Goal: Information Seeking & Learning: Learn about a topic

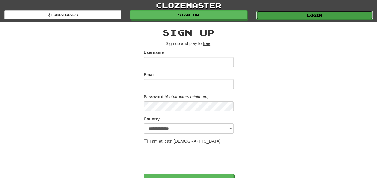
click at [308, 15] on link "Login" at bounding box center [314, 15] width 117 height 9
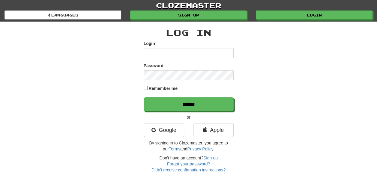
scroll to position [62, 0]
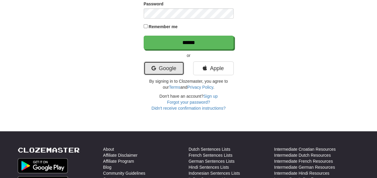
click at [170, 62] on link "Google" at bounding box center [164, 68] width 40 height 14
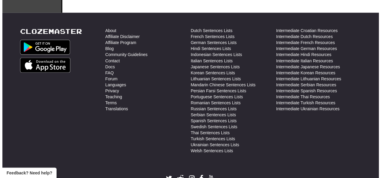
scroll to position [360, 0]
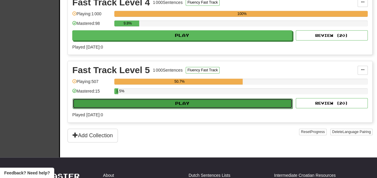
click at [252, 100] on button "Play" at bounding box center [183, 103] width 220 height 10
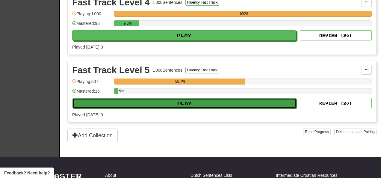
select select "**"
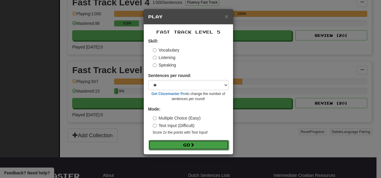
click at [164, 141] on button "Go" at bounding box center [189, 145] width 80 height 10
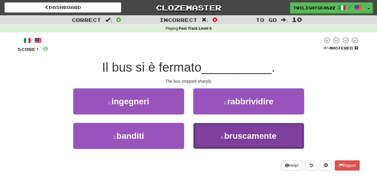
click at [218, 132] on button "4 . bruscamente" at bounding box center [248, 136] width 111 height 26
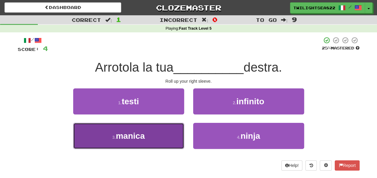
click at [158, 140] on button "3 . manica" at bounding box center [128, 136] width 111 height 26
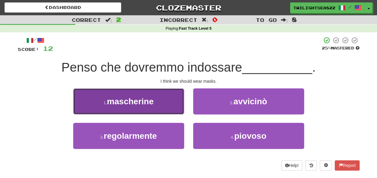
click at [160, 100] on button "1 . mascherine" at bounding box center [128, 101] width 111 height 26
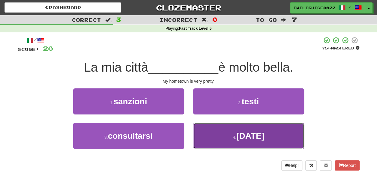
click at [215, 135] on button "4 . natale" at bounding box center [248, 136] width 111 height 26
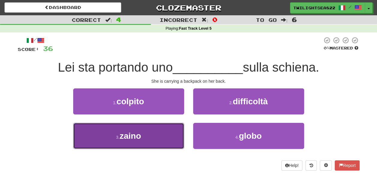
click at [152, 135] on button "3 . zaino" at bounding box center [128, 136] width 111 height 26
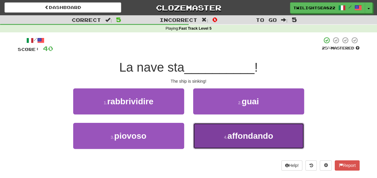
click at [224, 131] on button "4 . affondando" at bounding box center [248, 136] width 111 height 26
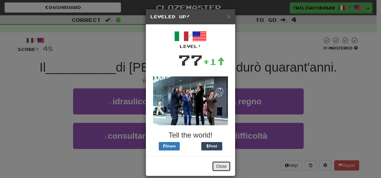
click at [223, 164] on button "Close" at bounding box center [221, 166] width 19 height 10
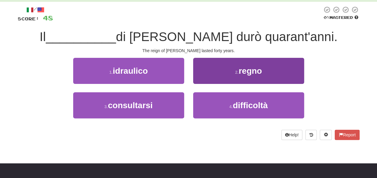
scroll to position [24, 0]
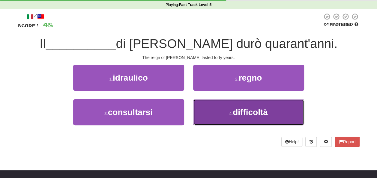
click at [234, 112] on span "difficoltà" at bounding box center [249, 112] width 35 height 9
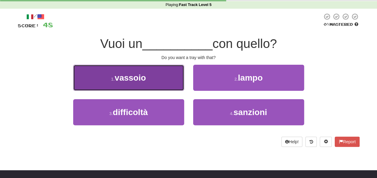
click at [155, 80] on button "1 . vassoio" at bounding box center [128, 78] width 111 height 26
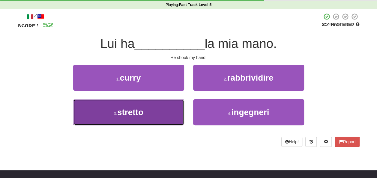
click at [157, 115] on button "3 . stretto" at bounding box center [128, 112] width 111 height 26
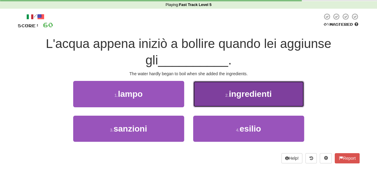
click at [214, 96] on button "2 . ingredienti" at bounding box center [248, 94] width 111 height 26
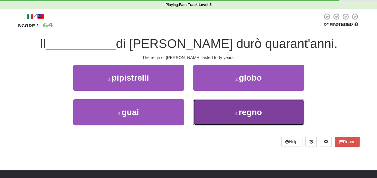
click at [216, 107] on button "4 . regno" at bounding box center [248, 112] width 111 height 26
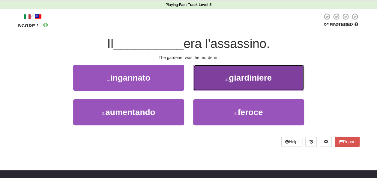
click at [218, 80] on button "2 . giardiniere" at bounding box center [248, 78] width 111 height 26
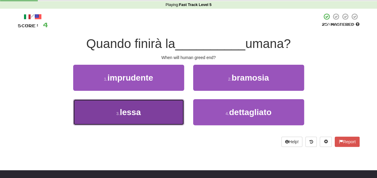
click at [176, 116] on button "3 . lessa" at bounding box center [128, 112] width 111 height 26
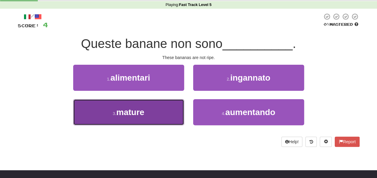
click at [153, 109] on button "3 . mature" at bounding box center [128, 112] width 111 height 26
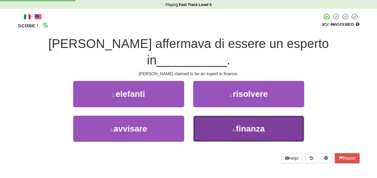
click at [250, 119] on button "4 . finanza" at bounding box center [248, 129] width 111 height 26
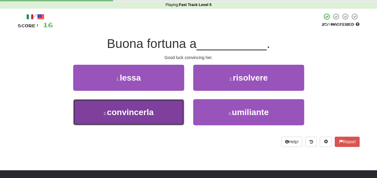
click at [159, 124] on button "3 . convincerla" at bounding box center [128, 112] width 111 height 26
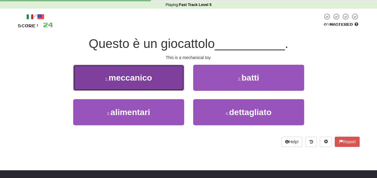
click at [137, 71] on button "1 . meccanico" at bounding box center [128, 78] width 111 height 26
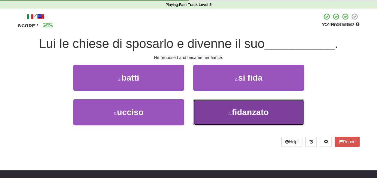
click at [206, 111] on button "4 . fidanzato" at bounding box center [248, 112] width 111 height 26
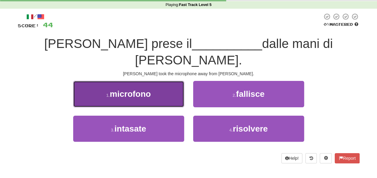
click at [123, 89] on span "microfono" at bounding box center [130, 93] width 41 height 9
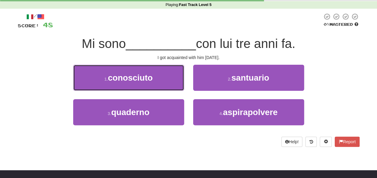
click at [123, 78] on span "conosciuto" at bounding box center [130, 77] width 45 height 9
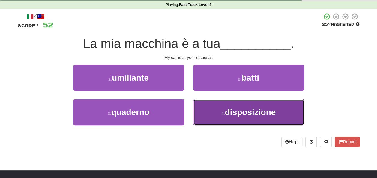
click at [220, 104] on button "4 . disposizione" at bounding box center [248, 112] width 111 height 26
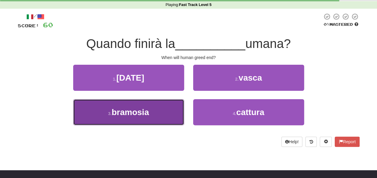
click at [162, 113] on button "3 . bramosia" at bounding box center [128, 112] width 111 height 26
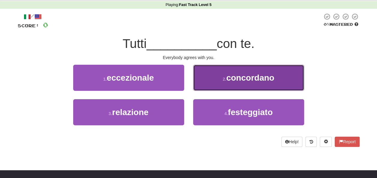
click at [213, 85] on button "2 . concordano" at bounding box center [248, 78] width 111 height 26
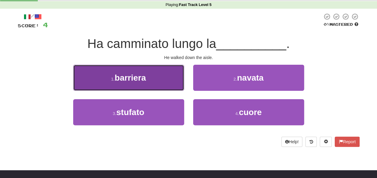
click at [167, 72] on button "1 . barriera" at bounding box center [128, 78] width 111 height 26
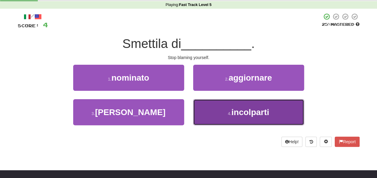
click at [225, 122] on button "4 . incolparti" at bounding box center [248, 112] width 111 height 26
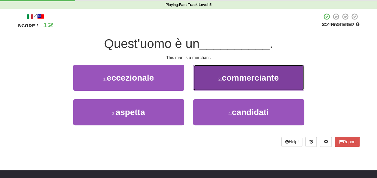
click at [205, 72] on button "2 . commerciante" at bounding box center [248, 78] width 111 height 26
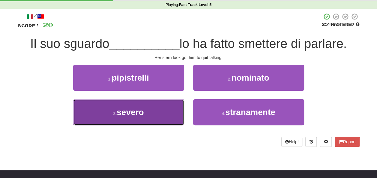
click at [152, 116] on button "3 . severo" at bounding box center [128, 112] width 111 height 26
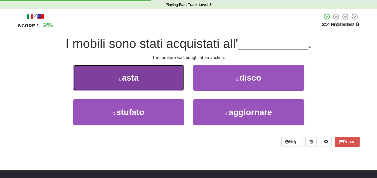
click at [160, 80] on button "1 . asta" at bounding box center [128, 78] width 111 height 26
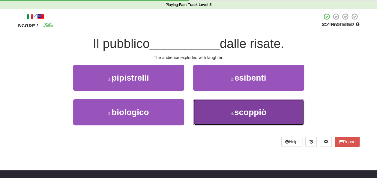
click at [221, 111] on button "4 . scoppiò" at bounding box center [248, 112] width 111 height 26
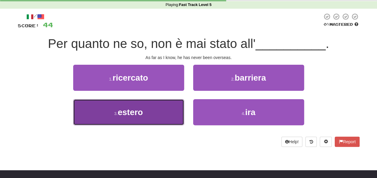
click at [168, 111] on button "3 . estero" at bounding box center [128, 112] width 111 height 26
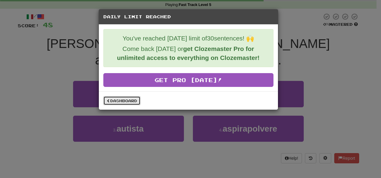
click at [125, 99] on link "Dashboard" at bounding box center [121, 100] width 37 height 9
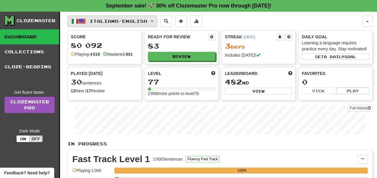
click at [114, 26] on button "Italiano / English" at bounding box center [112, 21] width 90 height 11
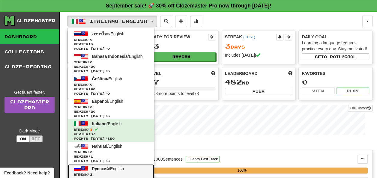
click at [103, 173] on span "Streak: 2" at bounding box center [111, 174] width 74 height 4
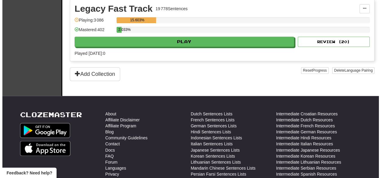
scroll to position [412, 0]
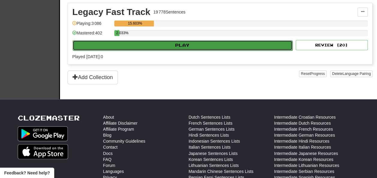
click at [230, 40] on button "Play" at bounding box center [183, 45] width 220 height 10
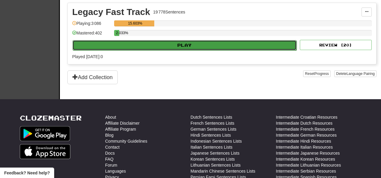
select select "**"
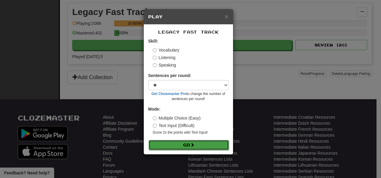
click at [172, 144] on button "Go" at bounding box center [189, 145] width 80 height 10
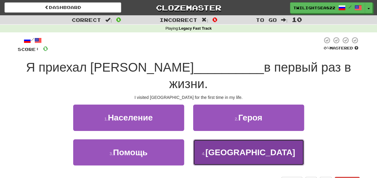
click at [226, 139] on button "4 . [GEOGRAPHIC_DATA]" at bounding box center [248, 152] width 111 height 26
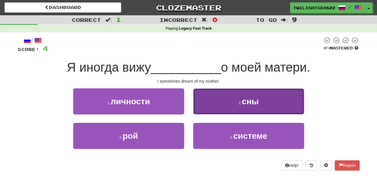
click at [238, 107] on button "2 . сны" at bounding box center [248, 101] width 111 height 26
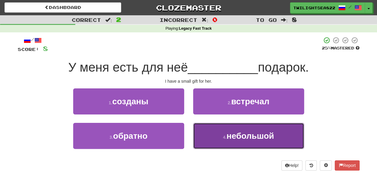
click at [220, 131] on button "4 . небольшой" at bounding box center [248, 136] width 111 height 26
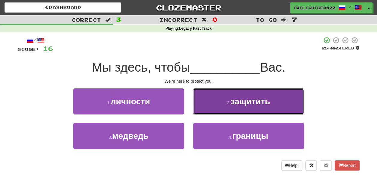
click at [221, 101] on button "2 . защитить" at bounding box center [248, 101] width 111 height 26
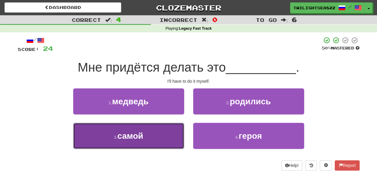
click at [155, 132] on button "3 . самой" at bounding box center [128, 136] width 111 height 26
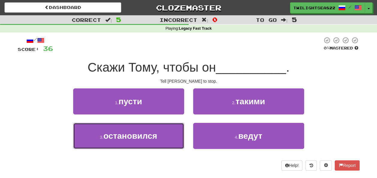
click at [155, 132] on span "остановился" at bounding box center [130, 135] width 54 height 9
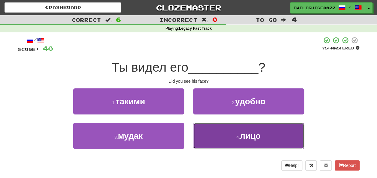
click at [215, 135] on button "4 . лицо" at bounding box center [248, 136] width 111 height 26
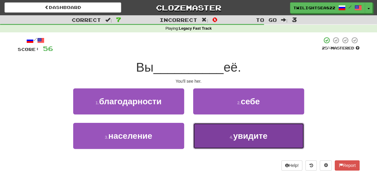
click at [212, 144] on button "4 . увидите" at bounding box center [248, 136] width 111 height 26
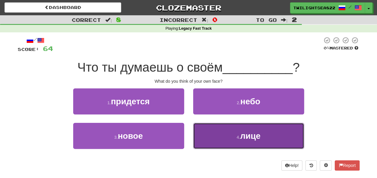
click at [227, 141] on button "4 . лице" at bounding box center [248, 136] width 111 height 26
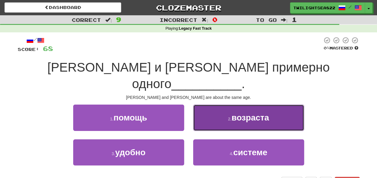
click at [224, 105] on button "2 . возраста" at bounding box center [248, 118] width 111 height 26
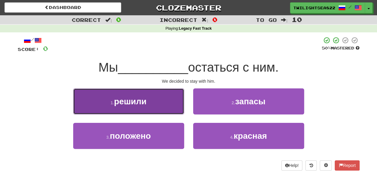
click at [165, 99] on button "1 . решили" at bounding box center [128, 101] width 111 height 26
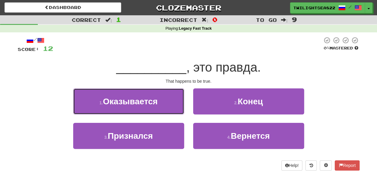
click at [165, 99] on button "1 . Оказывается" at bounding box center [128, 101] width 111 height 26
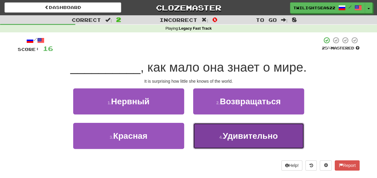
click at [218, 133] on button "4 . Удивительно" at bounding box center [248, 136] width 111 height 26
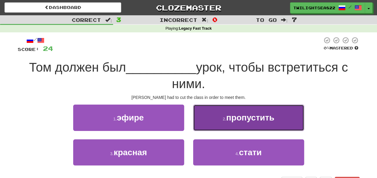
click at [234, 126] on button "2 . пропустить" at bounding box center [248, 118] width 111 height 26
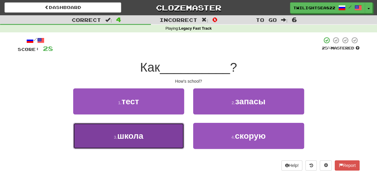
click at [153, 131] on button "3 . школа" at bounding box center [128, 136] width 111 height 26
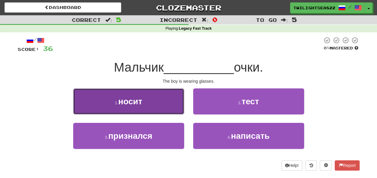
click at [137, 91] on button "1 . носит" at bounding box center [128, 101] width 111 height 26
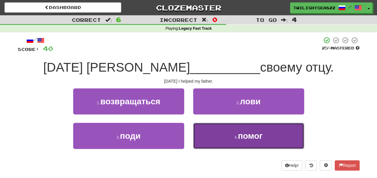
click at [236, 137] on small "4 ." at bounding box center [236, 137] width 4 height 5
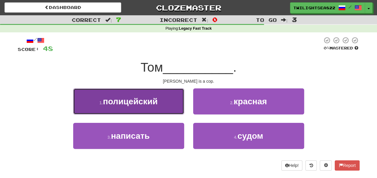
click at [151, 105] on span "полицейский" at bounding box center [130, 101] width 55 height 9
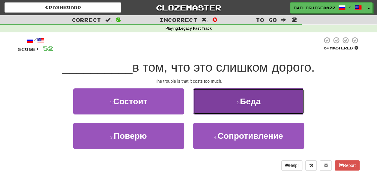
click at [227, 105] on button "2 . Беда" at bounding box center [248, 101] width 111 height 26
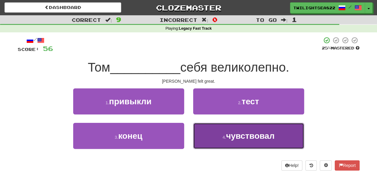
click at [211, 140] on button "4 . чувствовал" at bounding box center [248, 136] width 111 height 26
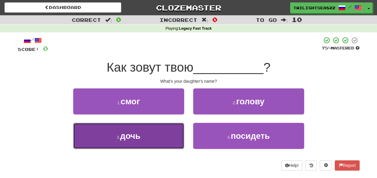
click at [148, 136] on button "3 . дочь" at bounding box center [128, 136] width 111 height 26
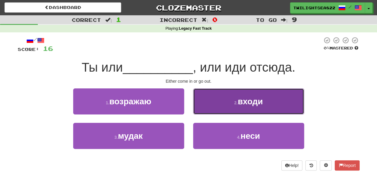
click at [209, 109] on button "2 . входи" at bounding box center [248, 101] width 111 height 26
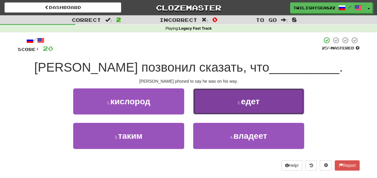
click at [207, 114] on button "2 . едет" at bounding box center [248, 101] width 111 height 26
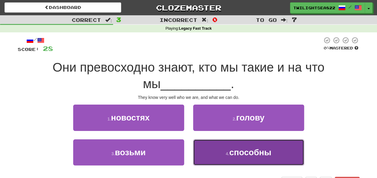
click at [220, 142] on button "4 . способны" at bounding box center [248, 152] width 111 height 26
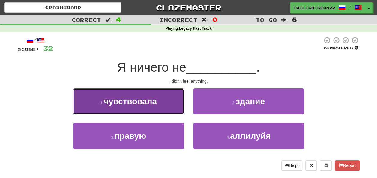
click at [170, 110] on button "1 . чувствовала" at bounding box center [128, 101] width 111 height 26
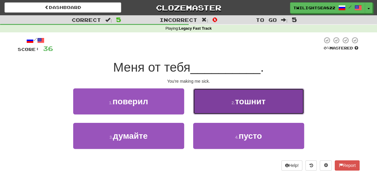
click at [219, 93] on button "2 . тошнит" at bounding box center [248, 101] width 111 height 26
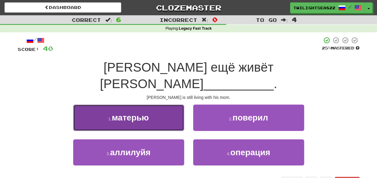
click at [158, 105] on button "1 . матерью" at bounding box center [128, 118] width 111 height 26
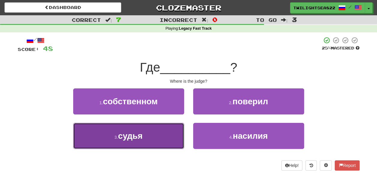
click at [139, 126] on button "3 . судья" at bounding box center [128, 136] width 111 height 26
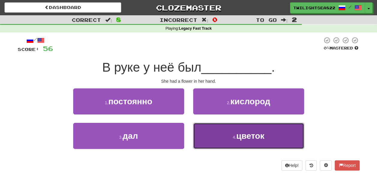
click at [218, 136] on button "4 . цветок" at bounding box center [248, 136] width 111 height 26
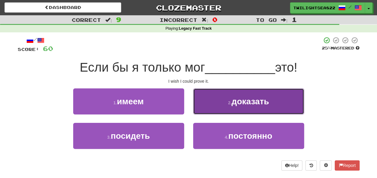
click at [217, 107] on button "2 . доказать" at bounding box center [248, 101] width 111 height 26
